Goal: Find contact information: Find contact information

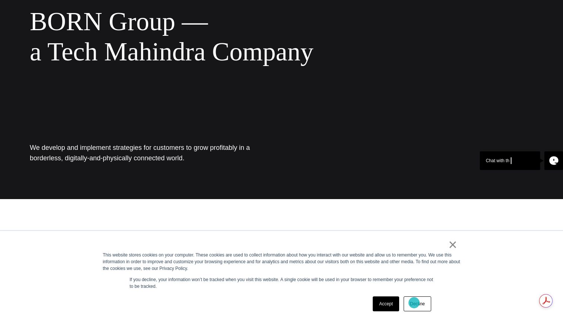
click at [414, 302] on link "Decline" at bounding box center [418, 303] width 28 height 15
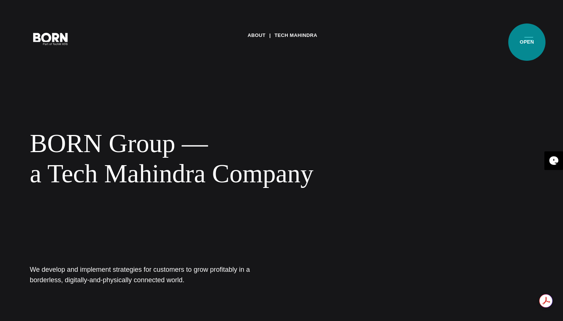
click at [527, 42] on button "Primary Menu" at bounding box center [529, 39] width 18 height 16
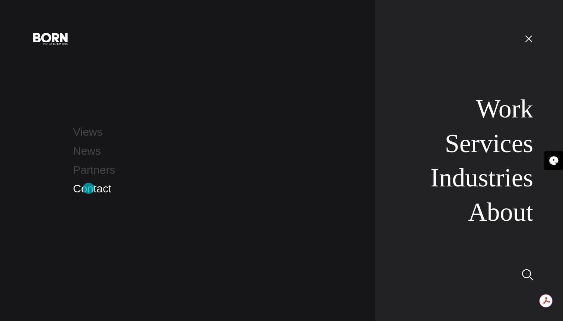
click at [89, 188] on link "Contact" at bounding box center [92, 188] width 38 height 12
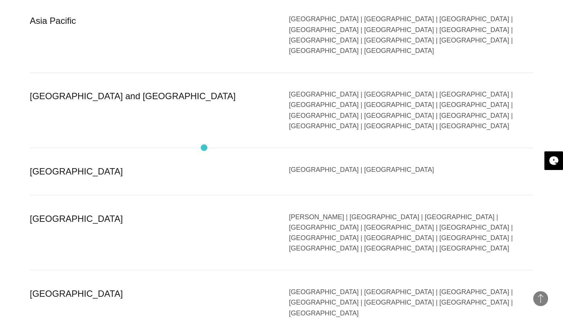
scroll to position [1430, 0]
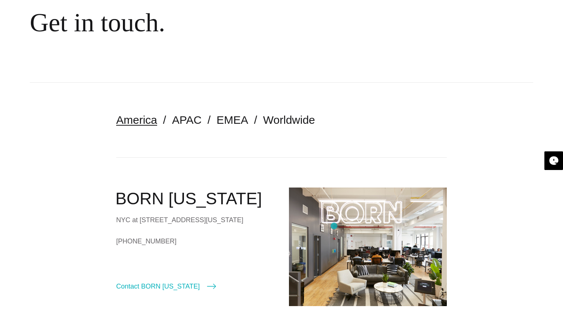
scroll to position [0, 0]
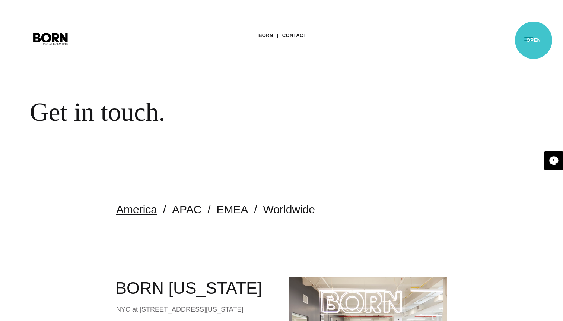
click at [534, 40] on button "Primary Menu" at bounding box center [529, 39] width 18 height 16
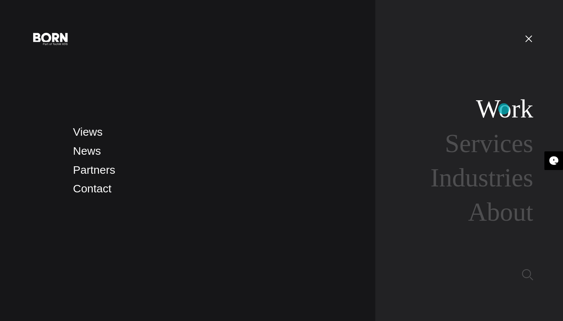
click at [504, 109] on link "Work" at bounding box center [504, 108] width 57 height 29
